Goal: Information Seeking & Learning: Learn about a topic

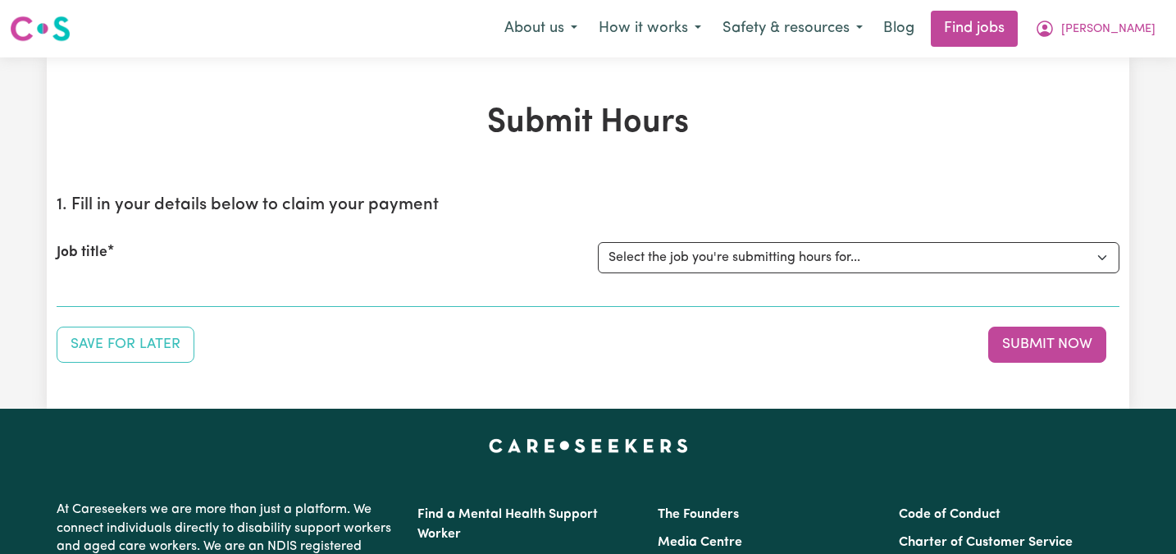
click at [650, 282] on div "Job title Select the job you're submitting hours for..." at bounding box center [588, 257] width 1063 height 71
click at [648, 269] on select "Select the job you're submitting hours for..." at bounding box center [859, 257] width 522 height 31
click at [1132, 34] on span "[PERSON_NAME]" at bounding box center [1108, 30] width 94 height 18
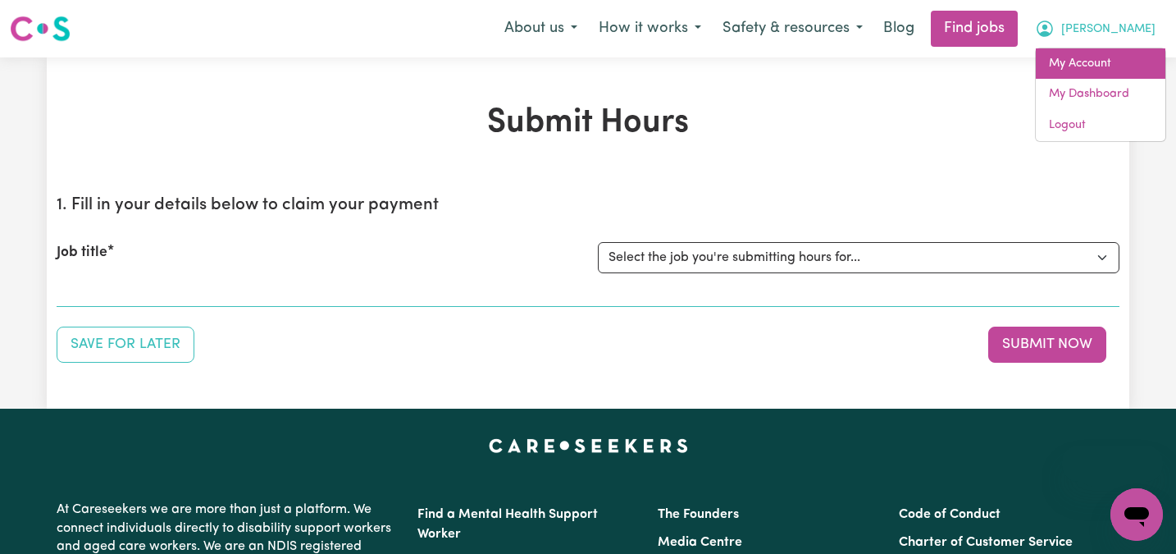
click at [1069, 61] on link "My Account" at bounding box center [1101, 63] width 130 height 31
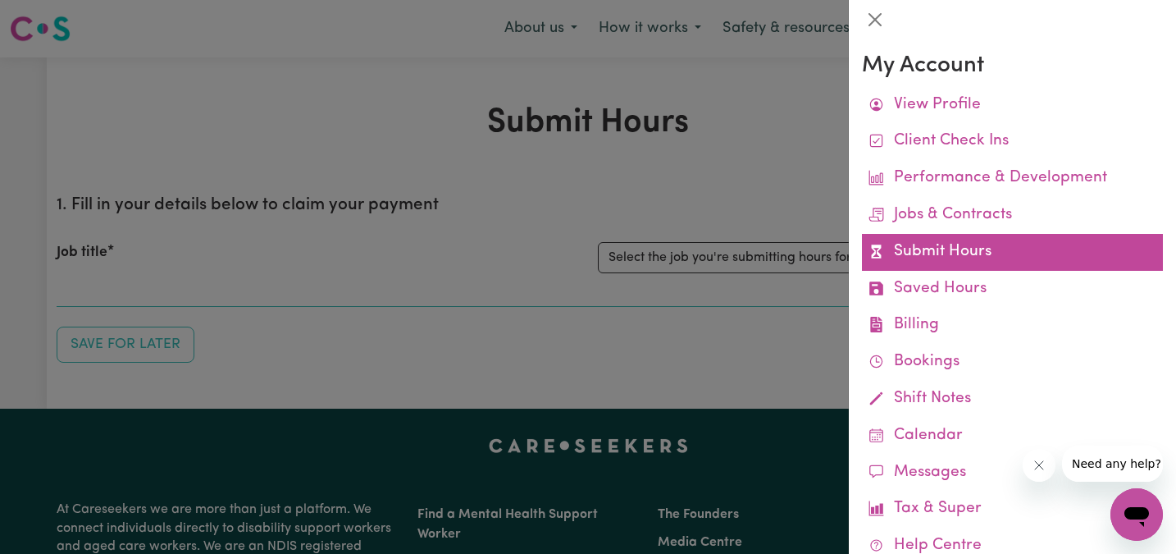
click at [942, 245] on link "Submit Hours" at bounding box center [1012, 252] width 301 height 37
click at [918, 244] on link "Submit Hours" at bounding box center [1012, 252] width 301 height 37
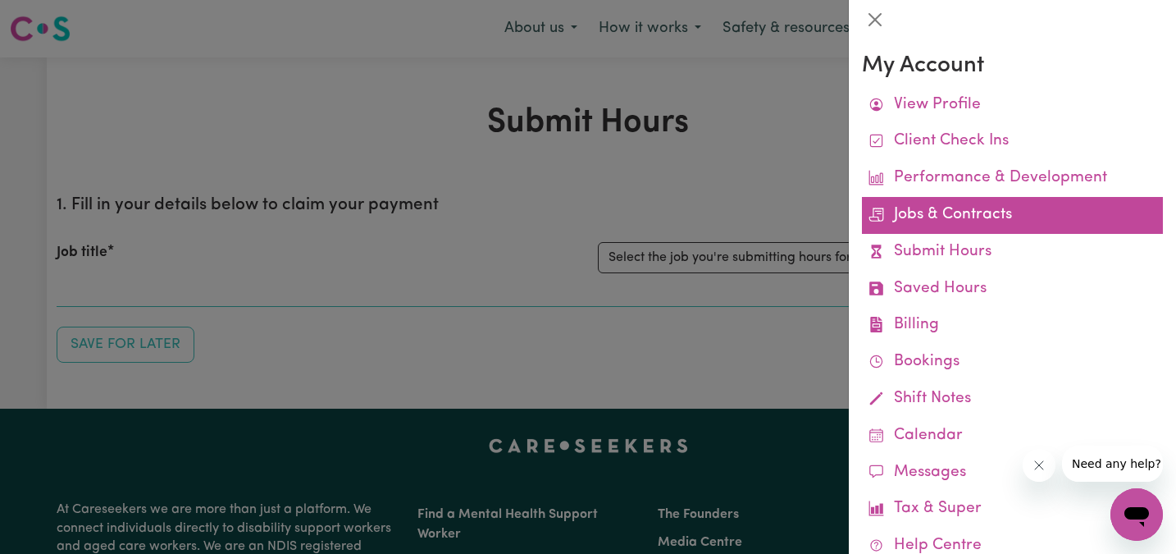
click at [1000, 207] on link "Jobs & Contracts" at bounding box center [1012, 215] width 301 height 37
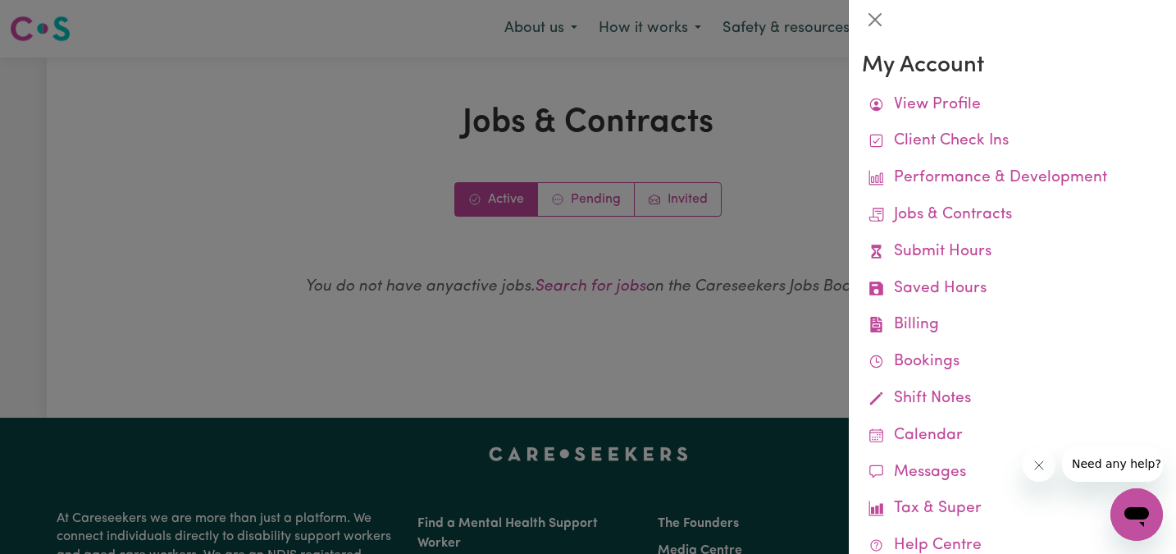
click at [859, 21] on div at bounding box center [1012, 19] width 327 height 39
click at [590, 176] on div at bounding box center [588, 277] width 1176 height 554
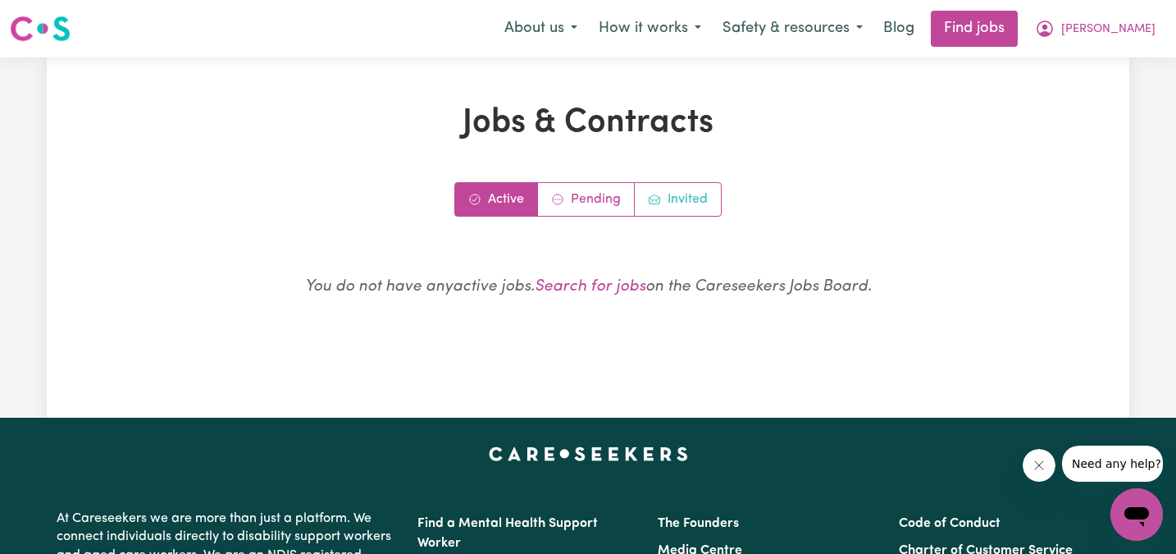
click at [663, 204] on link "Invited" at bounding box center [678, 199] width 86 height 33
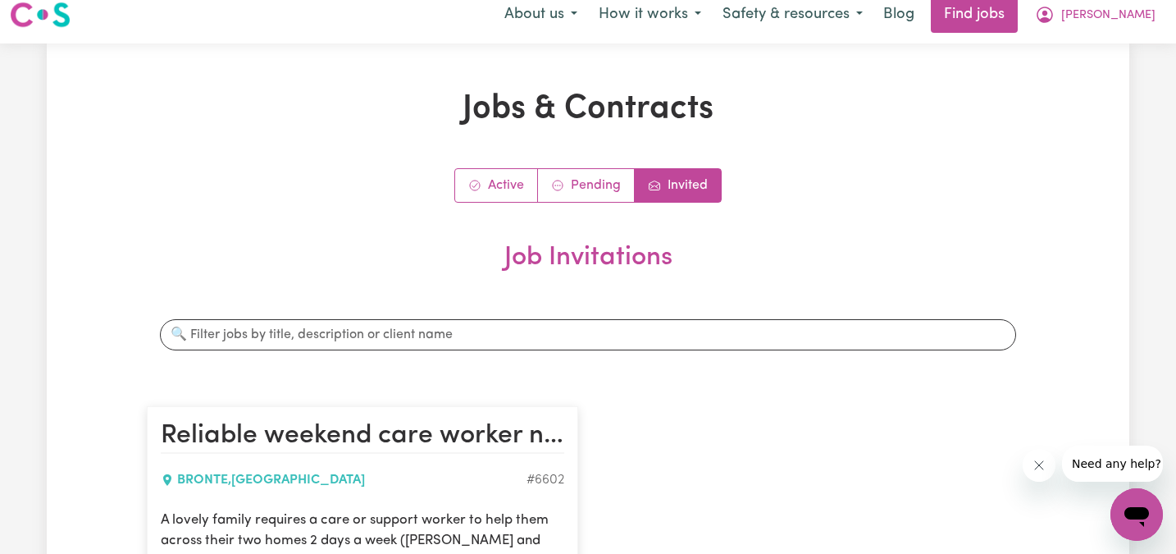
scroll to position [12, 0]
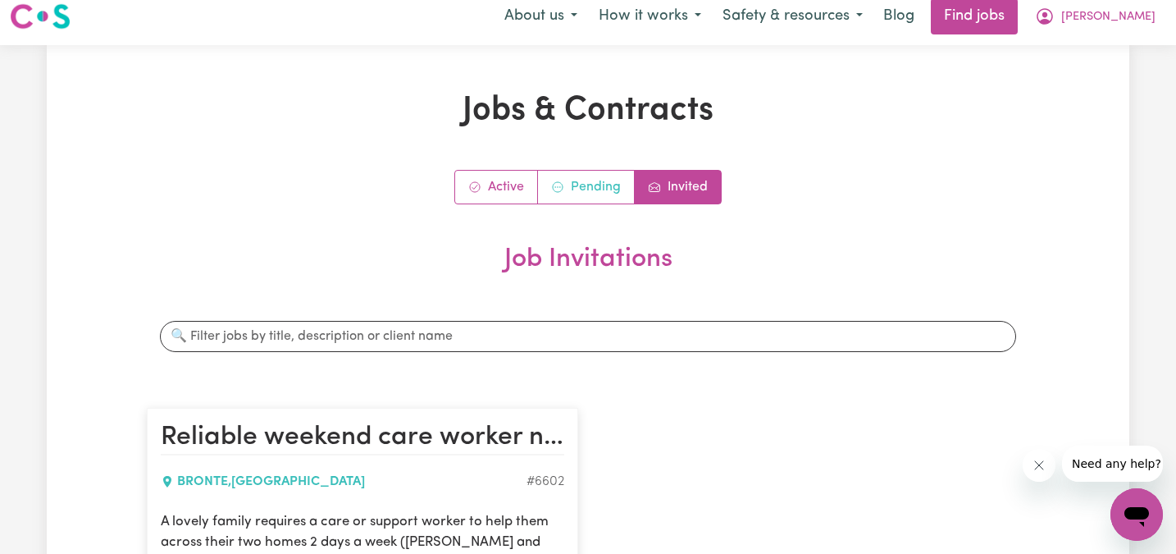
click at [606, 194] on link "Pending" at bounding box center [586, 187] width 97 height 33
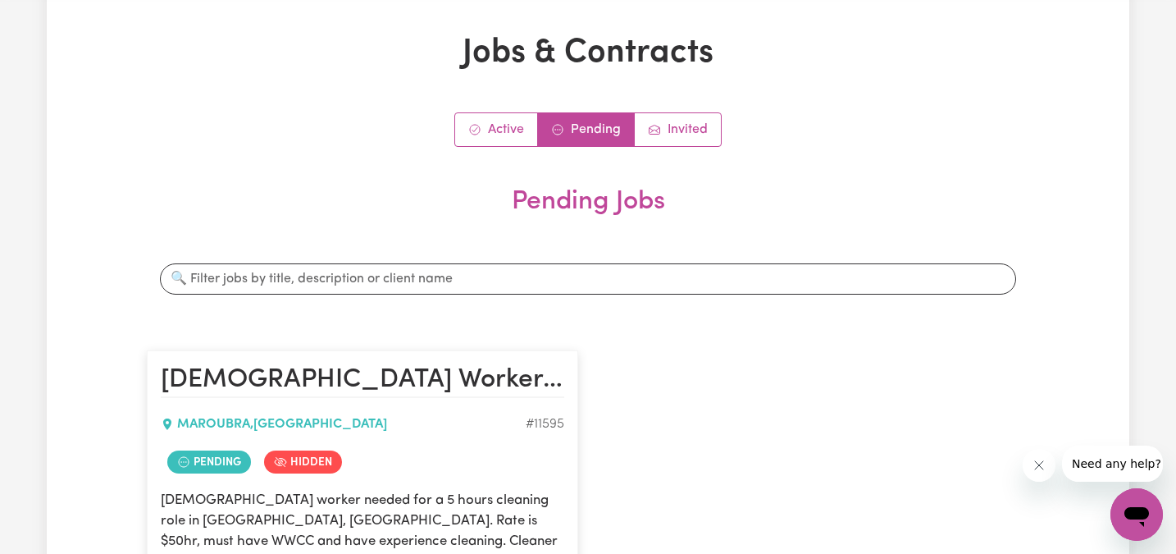
scroll to position [49, 0]
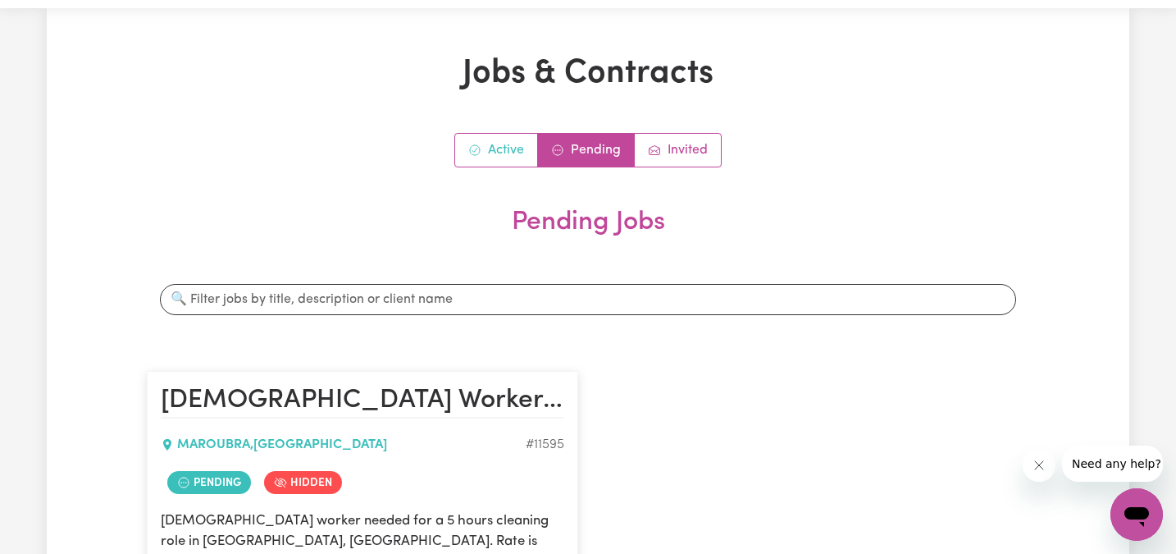
click at [500, 143] on link "Active" at bounding box center [496, 150] width 83 height 33
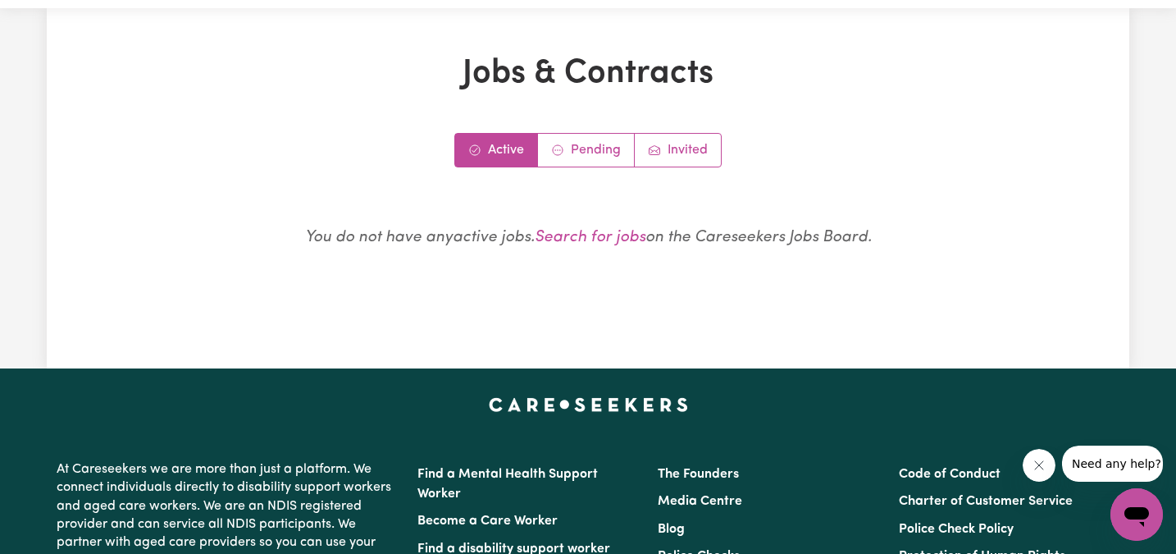
scroll to position [0, 0]
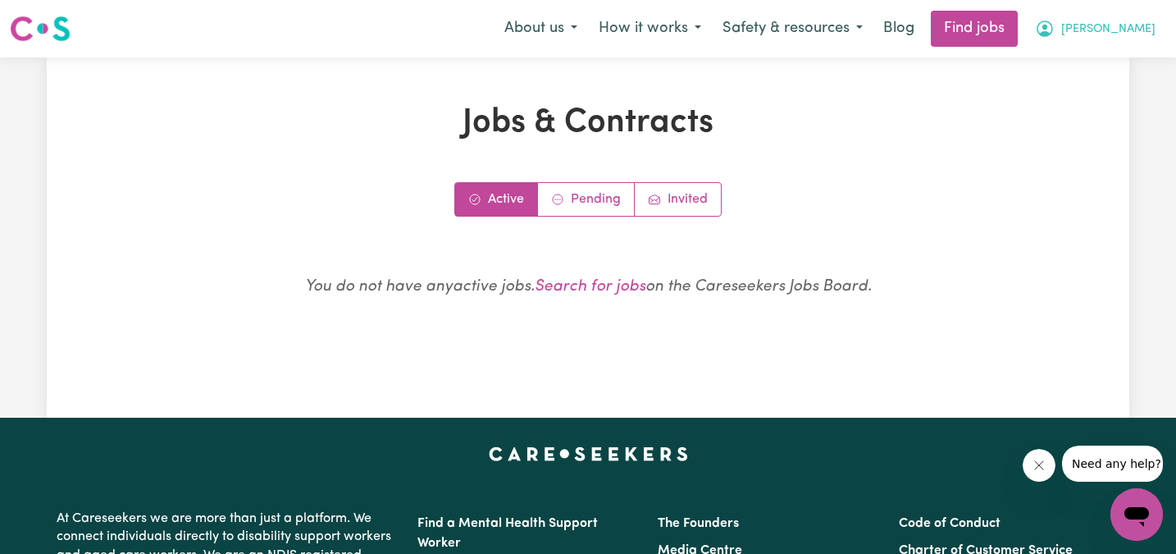
click at [1055, 27] on icon "My Account" at bounding box center [1045, 29] width 20 height 20
click at [1105, 89] on link "My Dashboard" at bounding box center [1101, 94] width 130 height 31
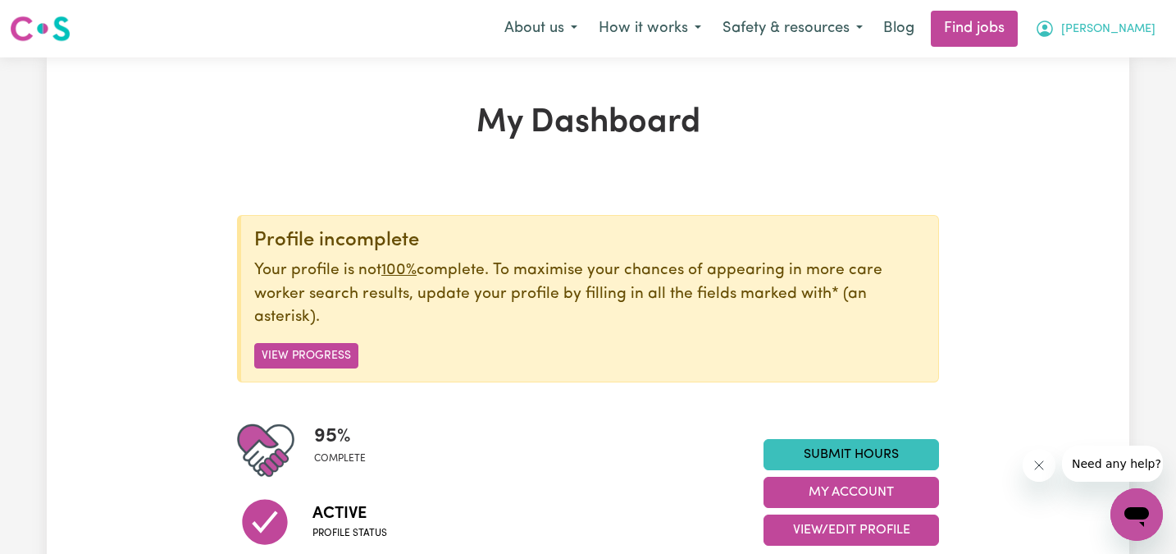
click at [1143, 25] on span "[PERSON_NAME]" at bounding box center [1108, 30] width 94 height 18
click at [1123, 34] on span "[PERSON_NAME]" at bounding box center [1108, 30] width 94 height 18
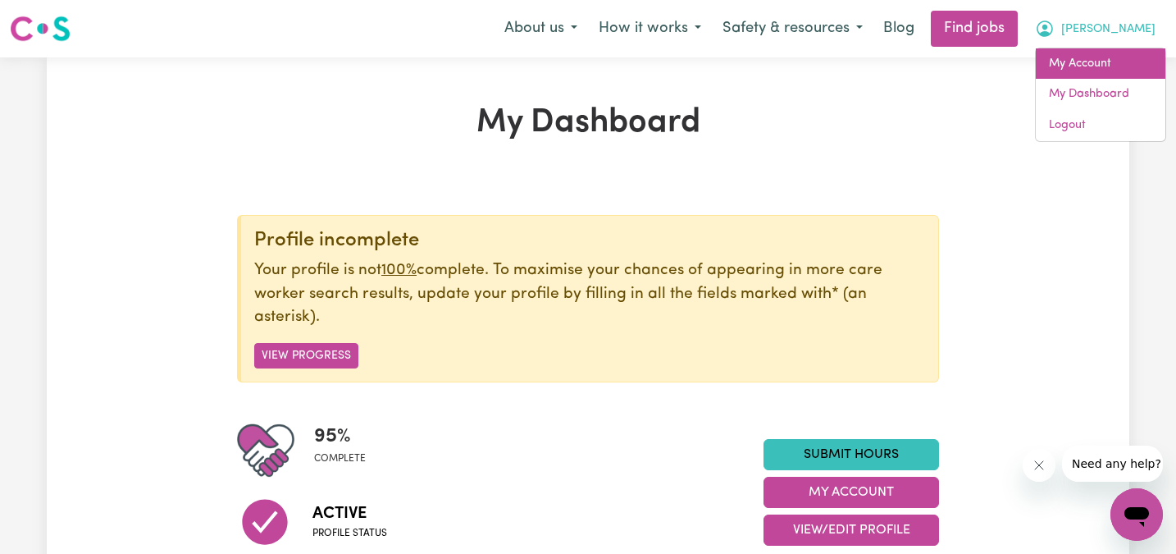
click at [1109, 66] on link "My Account" at bounding box center [1101, 63] width 130 height 31
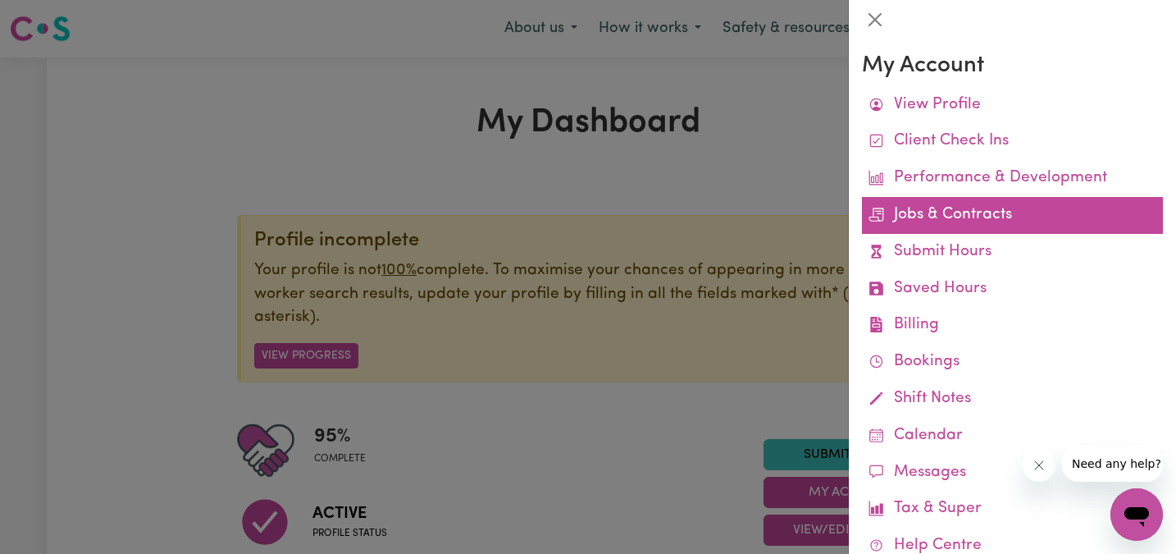
click at [972, 215] on link "Jobs & Contracts" at bounding box center [1012, 215] width 301 height 37
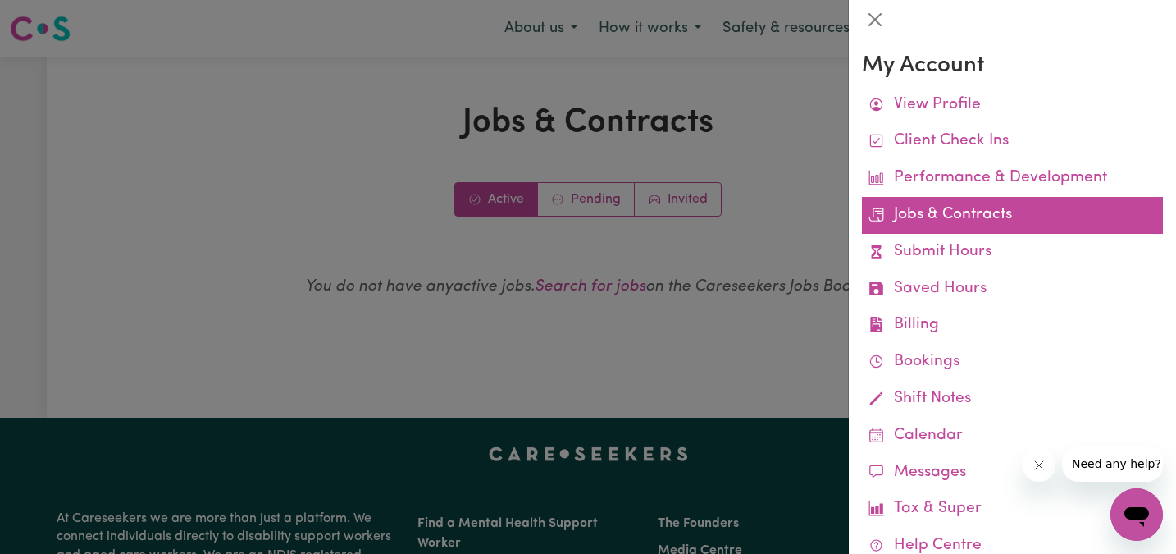
click at [918, 206] on link "Jobs & Contracts" at bounding box center [1012, 215] width 301 height 37
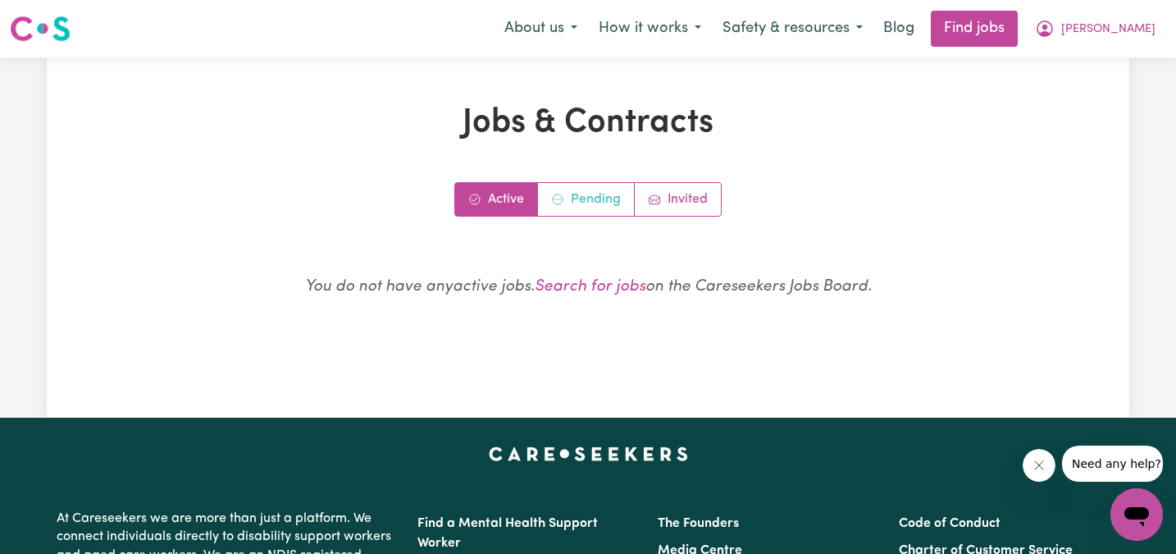
click at [593, 187] on link "Pending" at bounding box center [586, 199] width 97 height 33
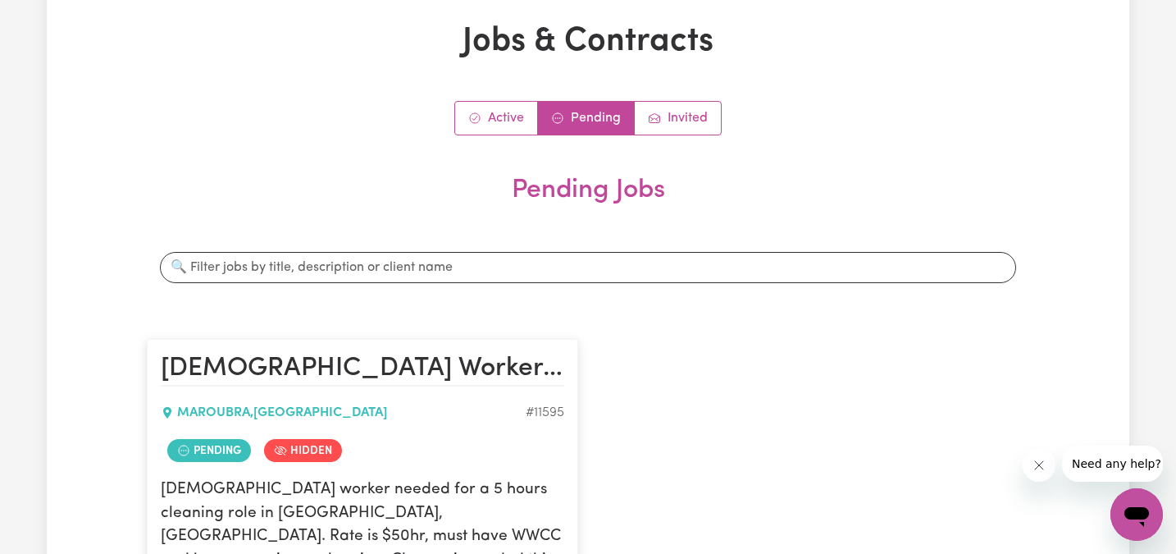
scroll to position [77, 0]
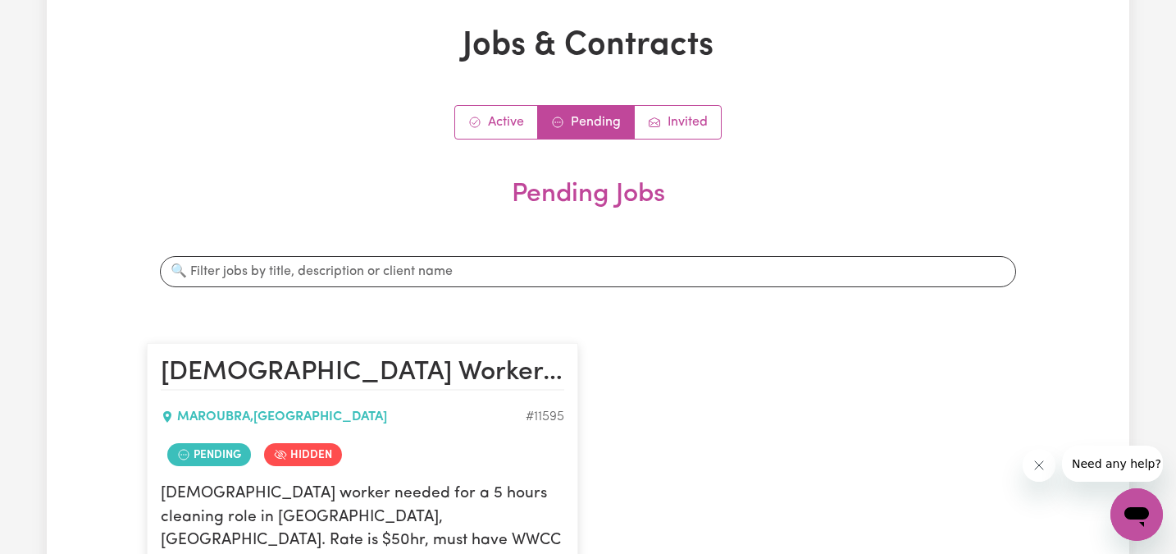
click at [673, 139] on div "Active Pending Invited" at bounding box center [587, 122] width 267 height 34
click at [669, 132] on link "Invited" at bounding box center [678, 122] width 86 height 33
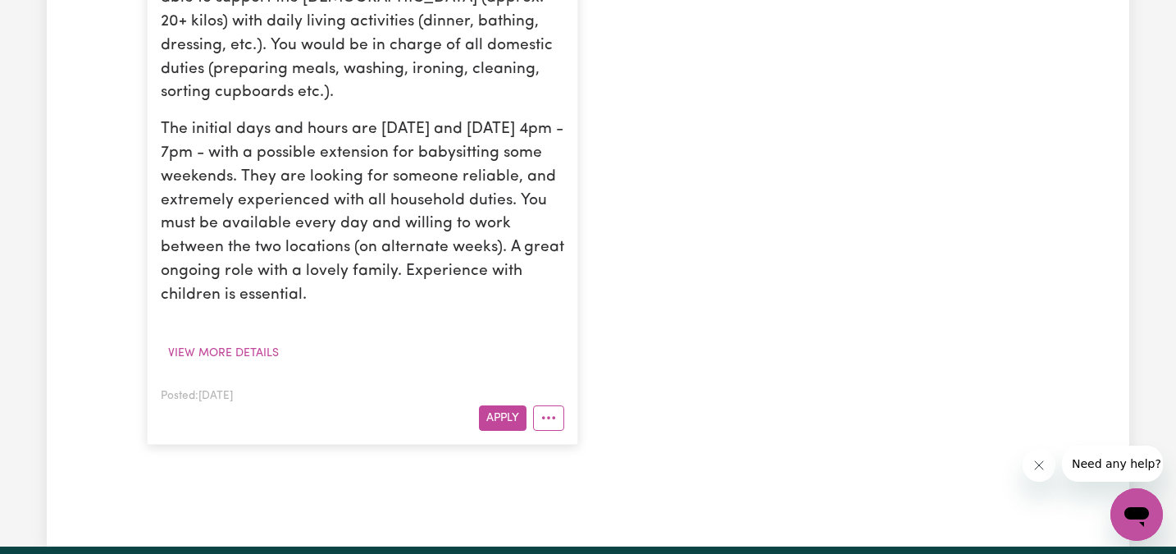
scroll to position [741, 0]
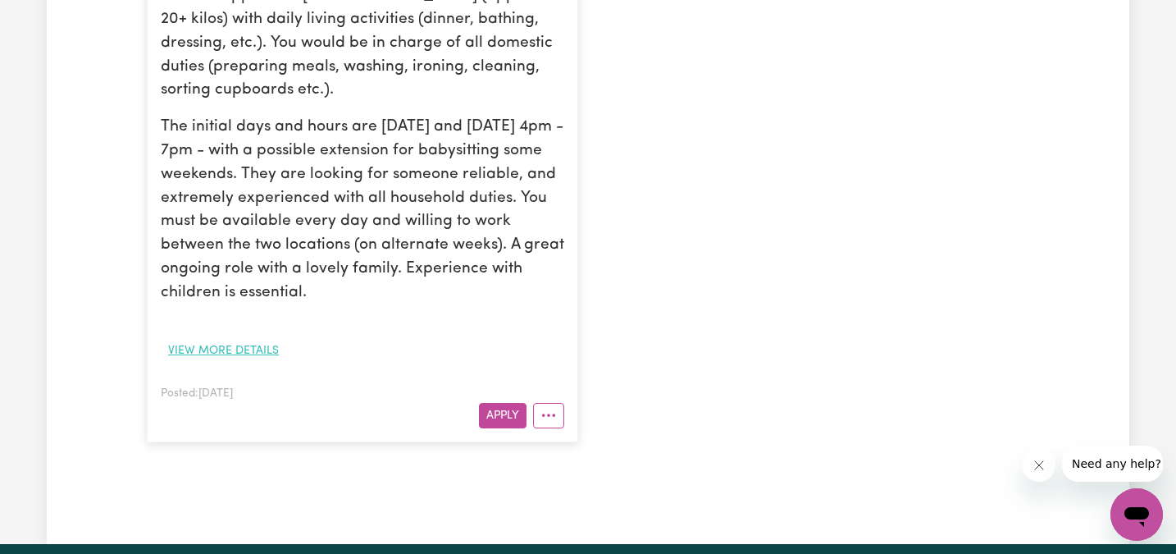
click at [247, 338] on button "View more details" at bounding box center [223, 350] width 125 height 25
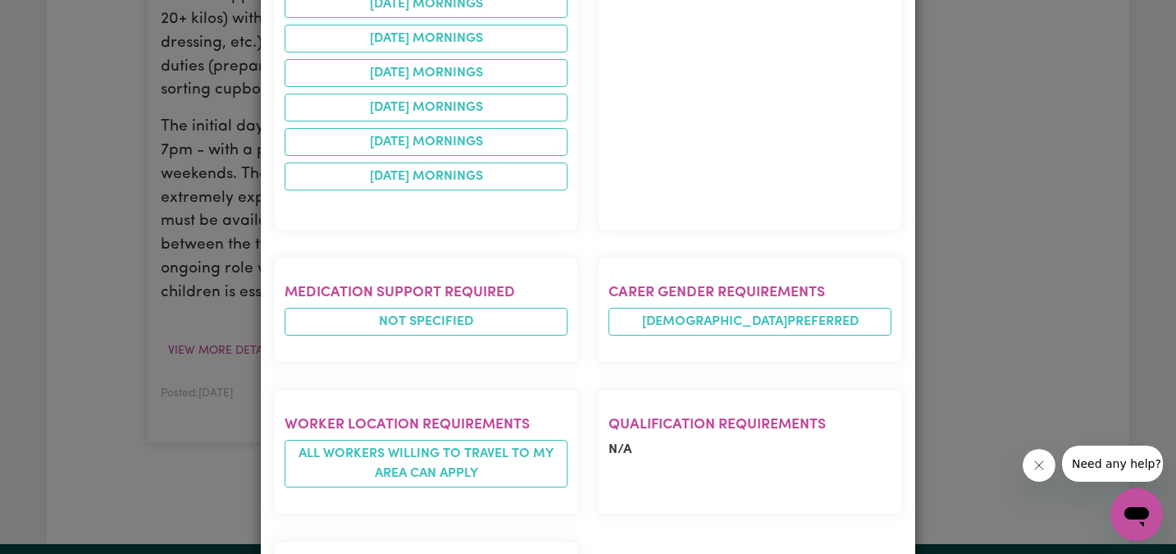
scroll to position [1288, 0]
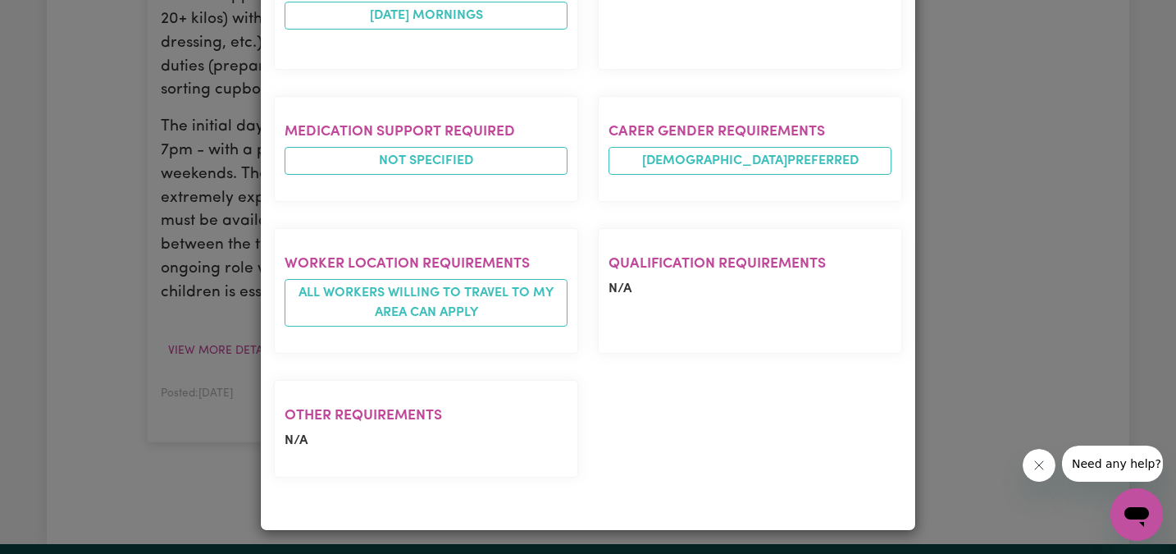
click at [137, 293] on div "Job Details Reliable weekend care worker needed for family [GEOGRAPHIC_DATA] , …" at bounding box center [588, 277] width 1176 height 554
click at [1043, 159] on div "Job Details Reliable weekend care worker needed for family [GEOGRAPHIC_DATA] , …" at bounding box center [588, 277] width 1176 height 554
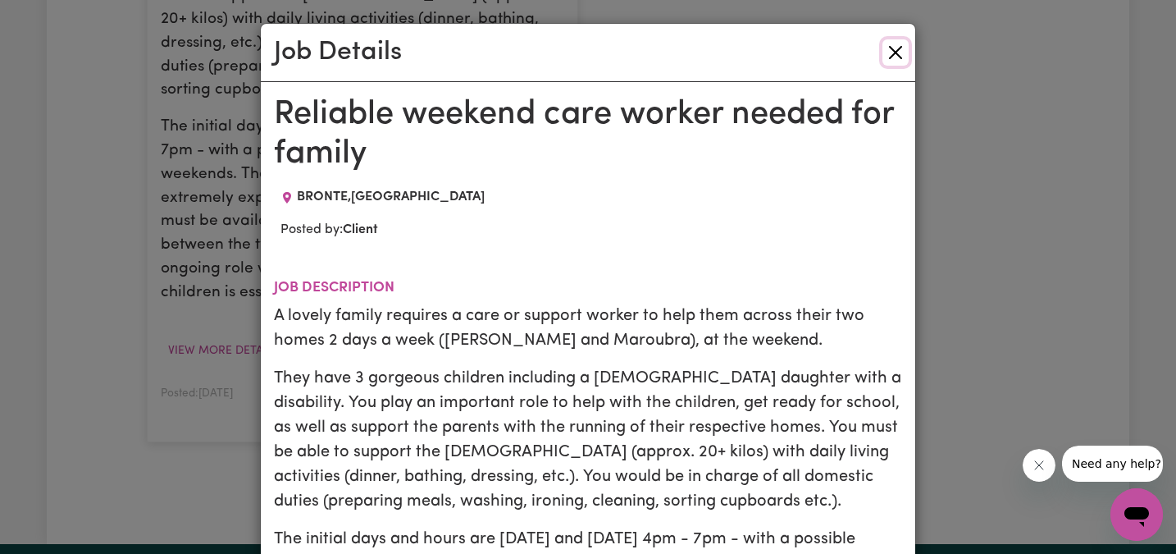
click at [895, 61] on button "Close" at bounding box center [895, 52] width 26 height 26
